Goal: Manage account settings

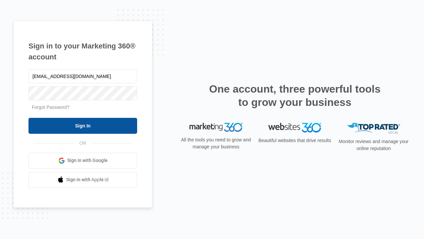
click at [83, 125] on input "Sign In" at bounding box center [83, 126] width 109 height 16
